Goal: Communication & Community: Participate in discussion

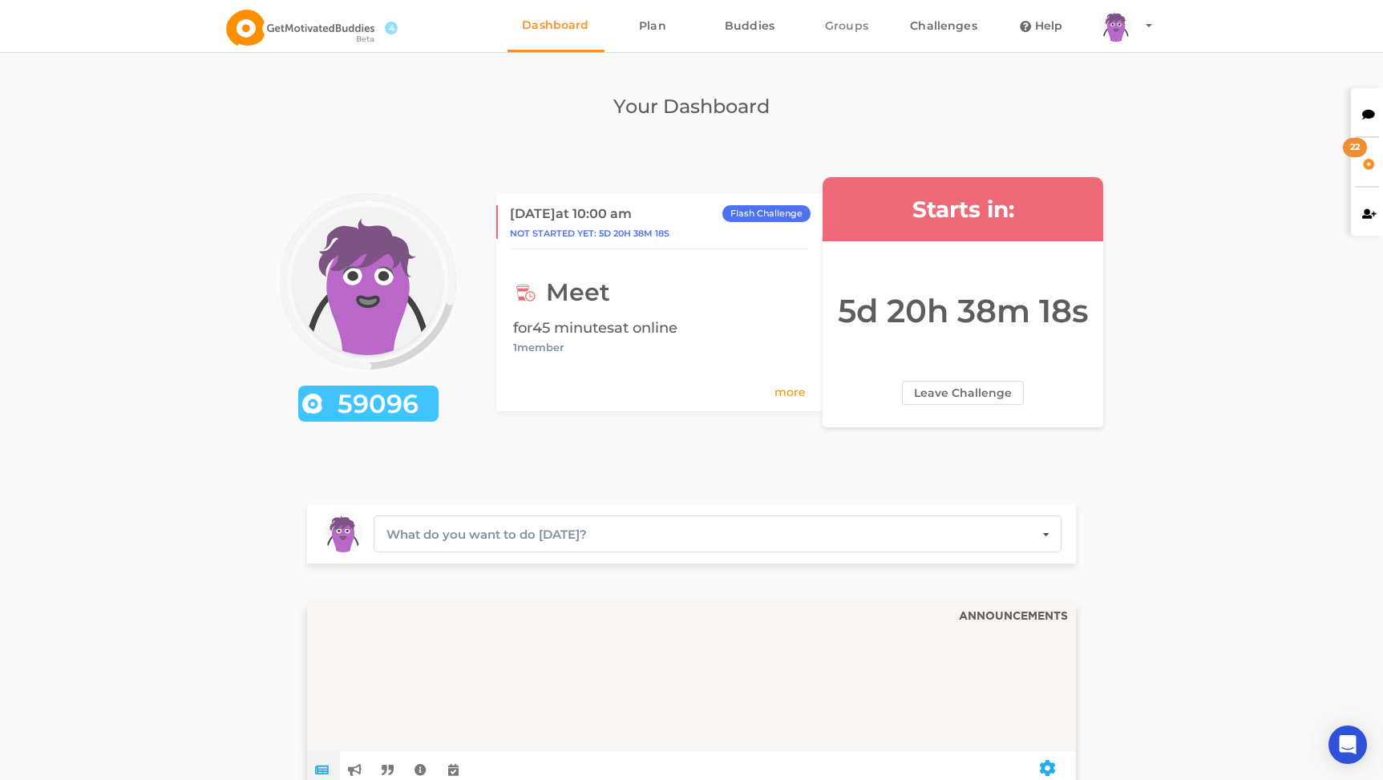
click at [838, 22] on link "Groups" at bounding box center [846, 26] width 97 height 52
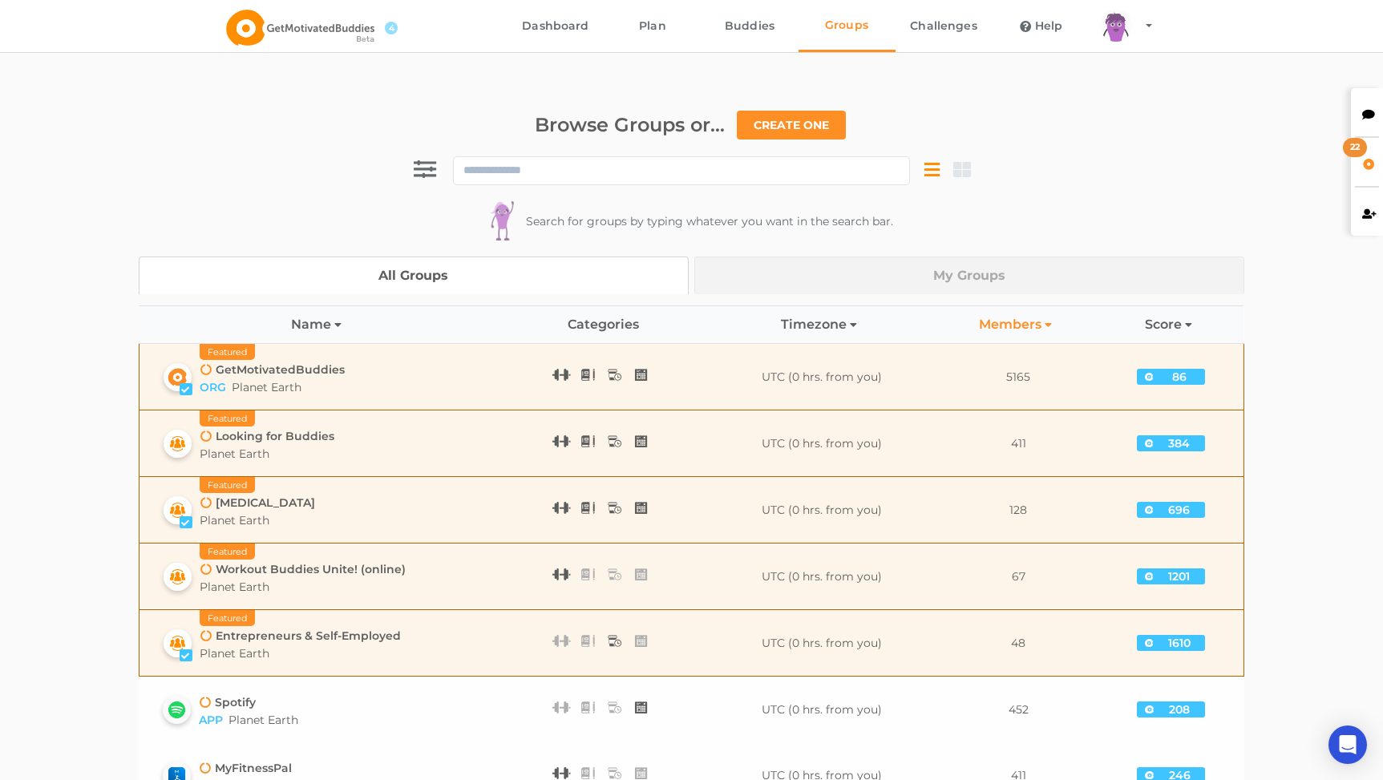
click at [1363, 158] on icon at bounding box center [1369, 161] width 14 height 11
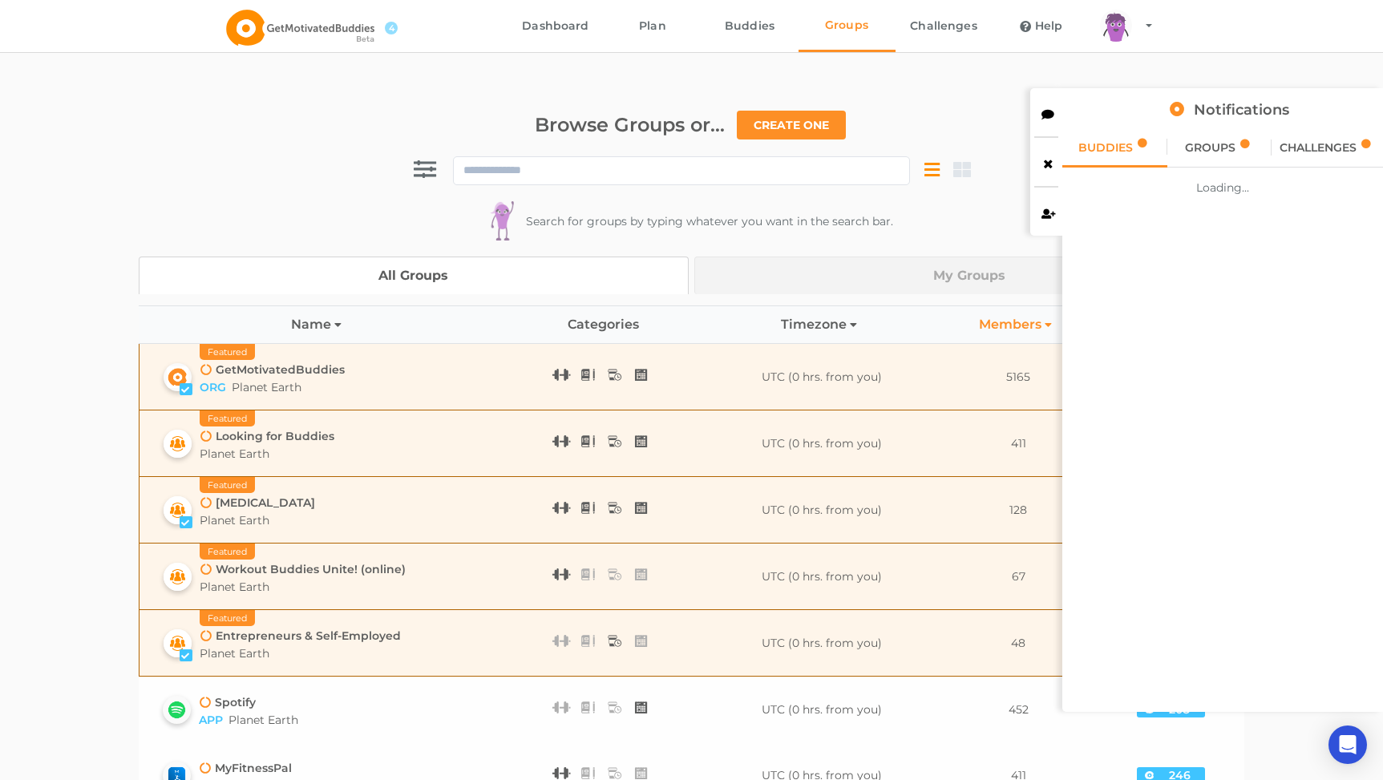
click at [1235, 142] on div "GROUPS" at bounding box center [1219, 147] width 105 height 40
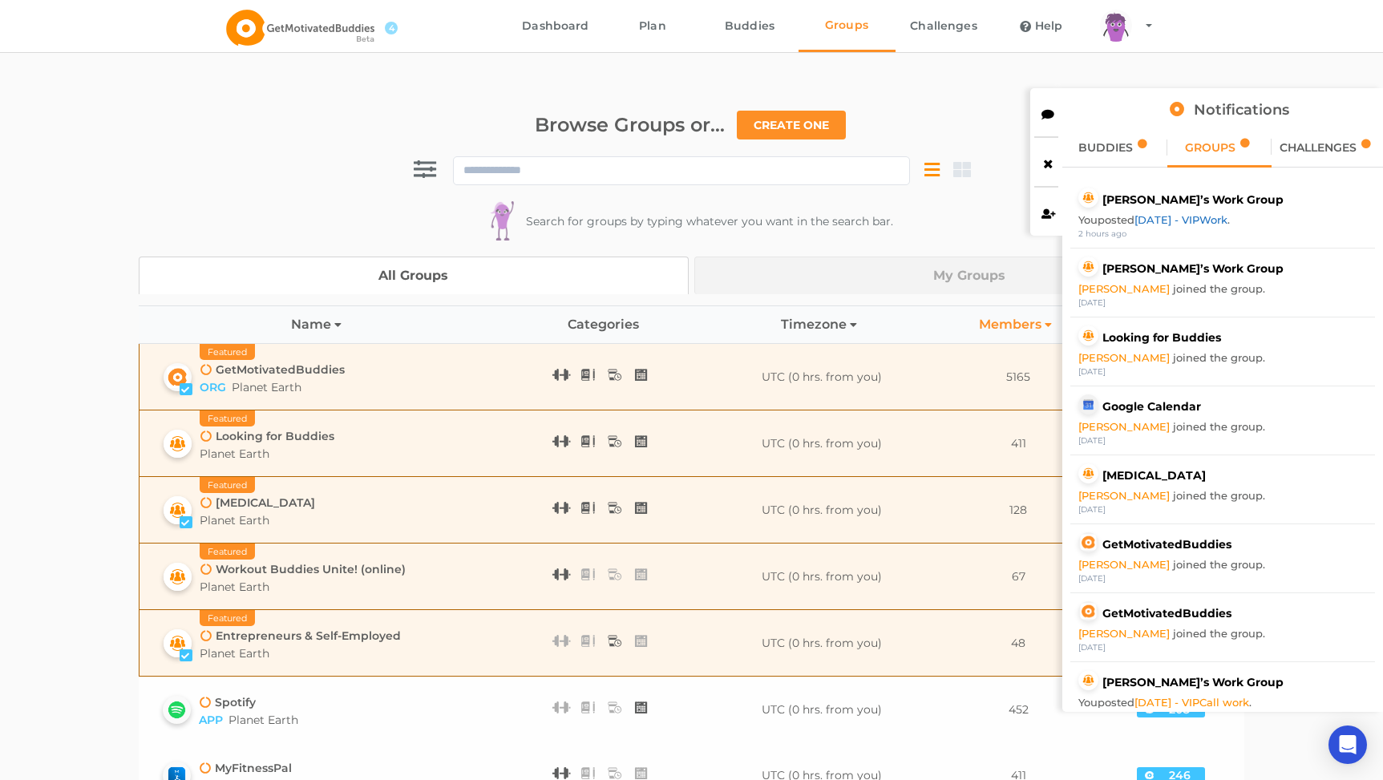
click at [1203, 216] on link "[DATE] - VIPWork" at bounding box center [1180, 219] width 93 height 13
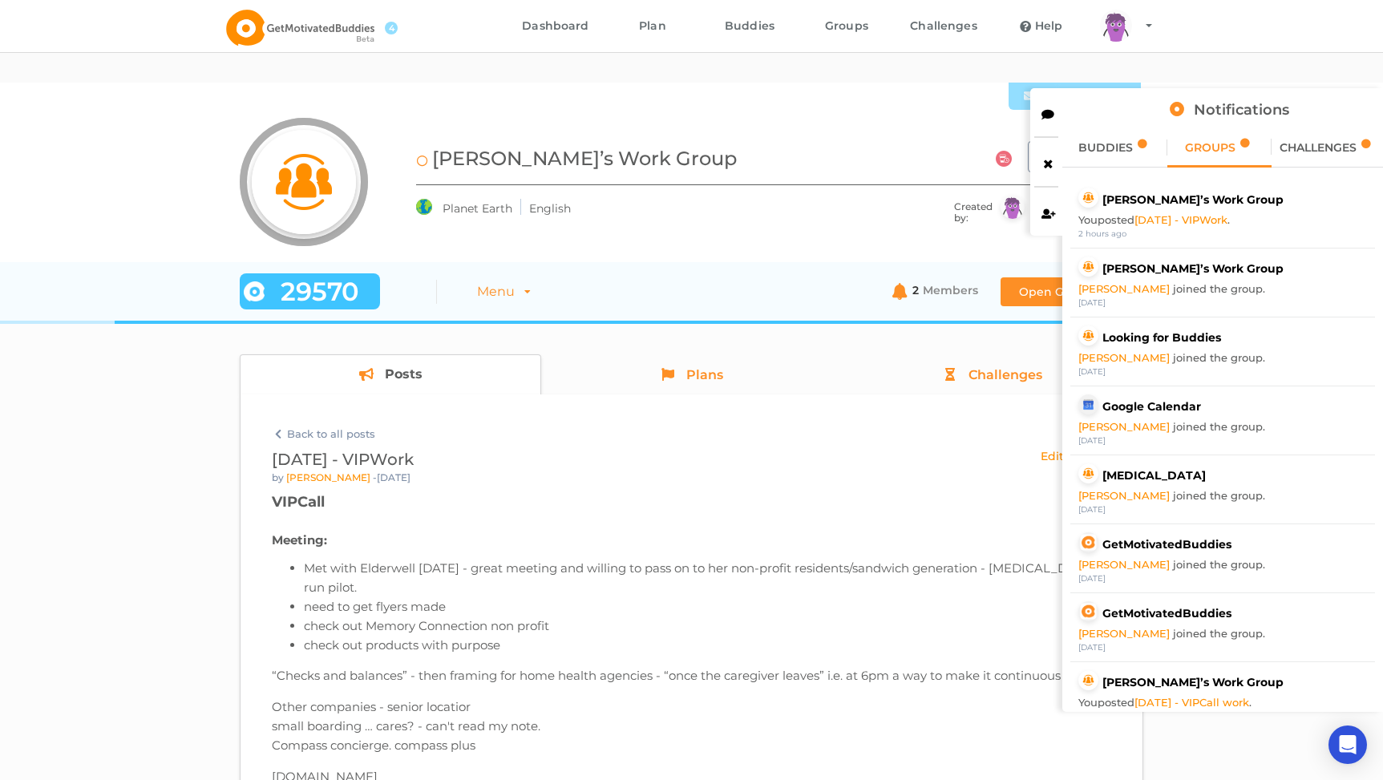
click at [1045, 164] on icon at bounding box center [1048, 161] width 14 height 11
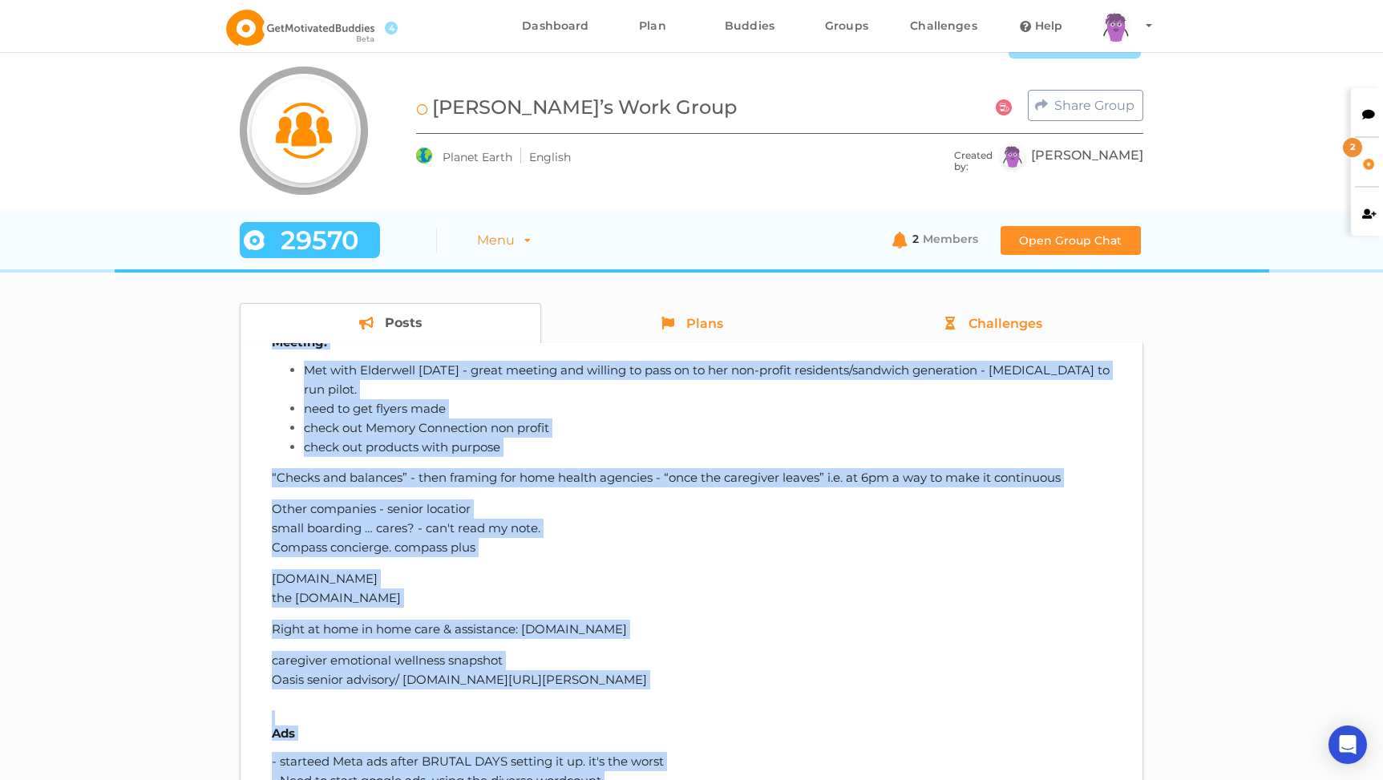
scroll to position [317, 0]
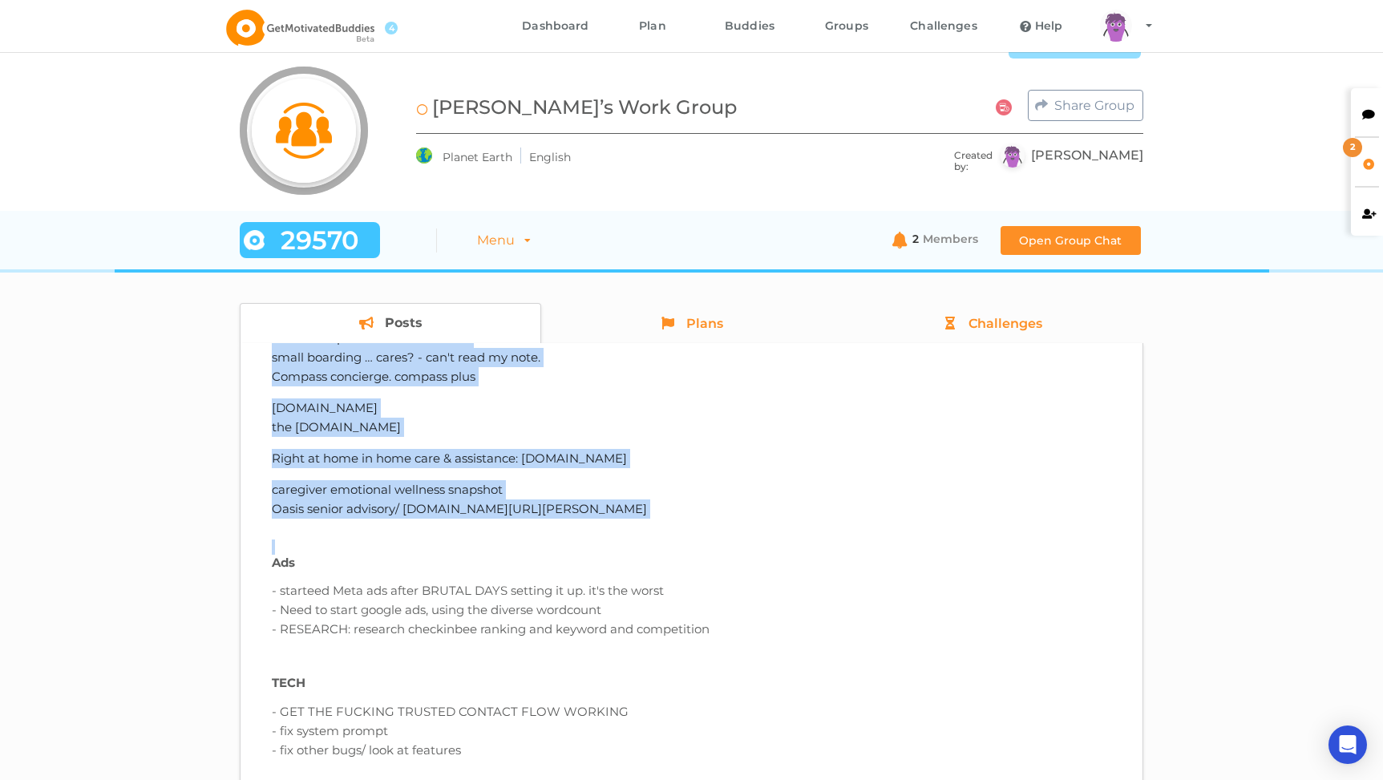
drag, startPoint x: 272, startPoint y: 458, endPoint x: 699, endPoint y: 519, distance: 431.5
click at [699, 519] on div "VIPCall Meeting : Met with Elderwell [DATE] - great meeting and willing to pass…" at bounding box center [691, 622] width 839 height 997
copy div "Meeting : Met with Elderwell [DATE] - great meeting and willing to pass on to h…"
